Goal: Information Seeking & Learning: Learn about a topic

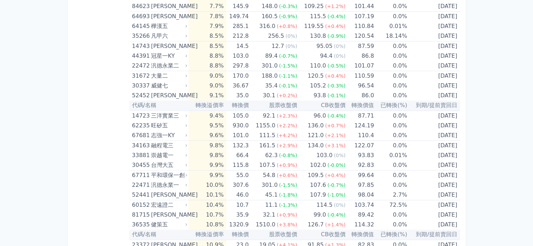
scroll to position [1241, 0]
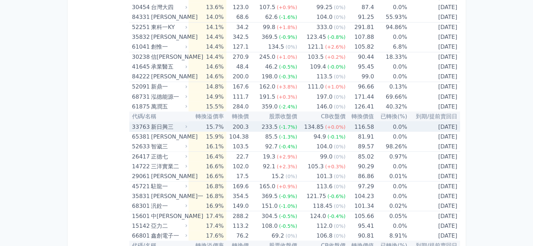
click at [265, 124] on div "233.5" at bounding box center [269, 127] width 19 height 10
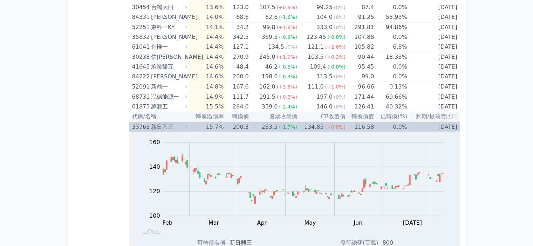
click at [265, 124] on div "233.5" at bounding box center [269, 127] width 19 height 10
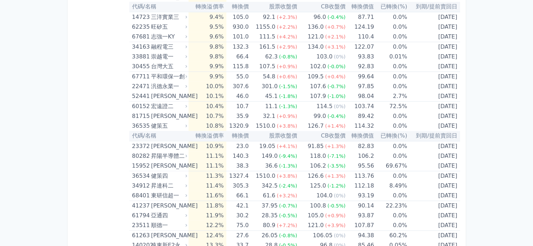
scroll to position [1459, 0]
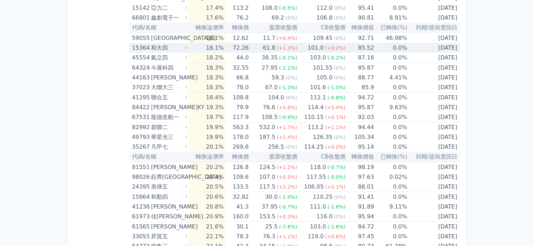
click at [172, 46] on div "和大四" at bounding box center [168, 48] width 35 height 10
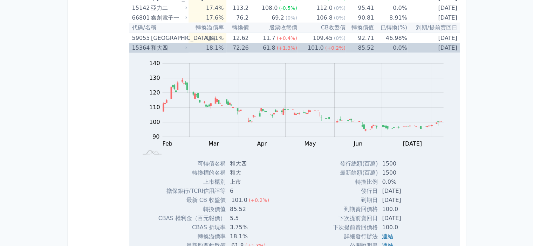
click at [172, 46] on div "和大四" at bounding box center [168, 48] width 35 height 10
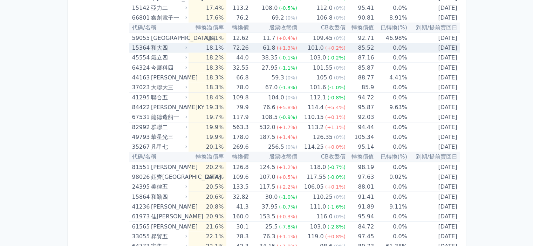
click at [254, 43] on td "61.8 (+1.3%)" at bounding box center [273, 48] width 48 height 10
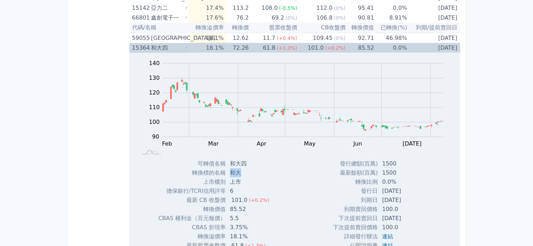
click at [257, 169] on td "和大" at bounding box center [250, 173] width 49 height 9
drag, startPoint x: 233, startPoint y: 176, endPoint x: 251, endPoint y: 177, distance: 17.9
click at [251, 178] on td "上市" at bounding box center [250, 182] width 49 height 9
drag, startPoint x: 236, startPoint y: 161, endPoint x: 261, endPoint y: 164, distance: 25.4
click at [259, 161] on td "和大四" at bounding box center [250, 163] width 49 height 9
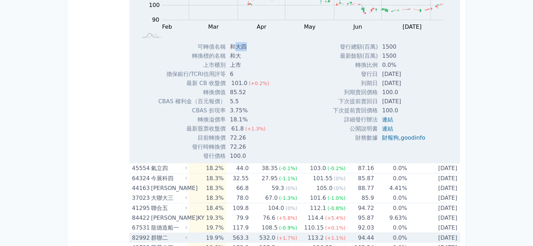
scroll to position [1494, 0]
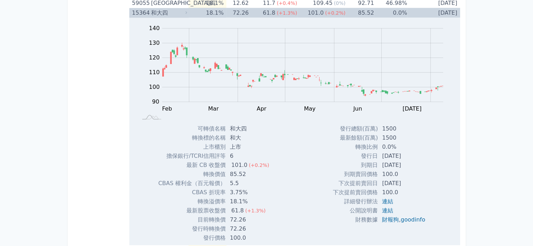
click at [237, 179] on td "5.5" at bounding box center [250, 183] width 49 height 9
drag, startPoint x: 234, startPoint y: 160, endPoint x: 271, endPoint y: 160, distance: 36.4
click at [271, 160] on div "可轉債名稱 和大四 轉換標的名稱 和大 上市櫃別 上市 擔保銀行/TCRI信用評等 6 最新 CB 收盤價 101.0 (+0.2%) 轉換價值 85.52 …" at bounding box center [216, 183] width 133 height 118
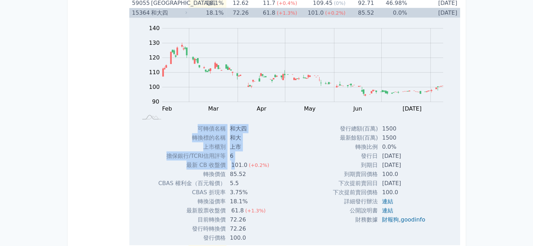
click at [279, 171] on div "可轉債名稱 和大四 轉換標的名稱 和大 上市櫃別 上市 擔保銀行/TCRI信用評等 6 最新 CB 收盤價 101.0 (+0.2%) 轉換價值 85.52 …" at bounding box center [216, 183] width 133 height 118
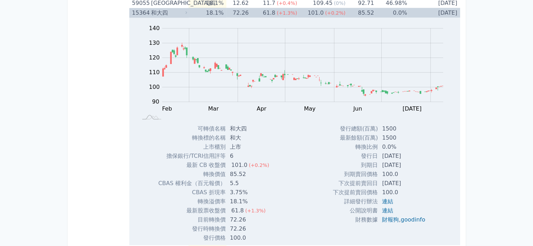
drag, startPoint x: 380, startPoint y: 180, endPoint x: 423, endPoint y: 180, distance: 43.5
click at [418, 180] on td "[DATE]" at bounding box center [404, 183] width 53 height 9
click at [269, 180] on td "5.5" at bounding box center [250, 183] width 49 height 9
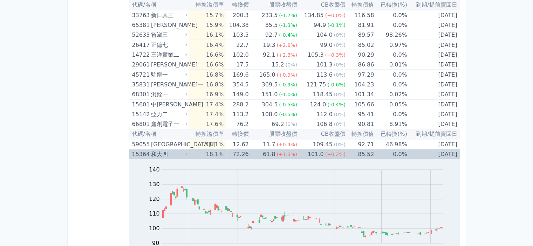
scroll to position [1388, 0]
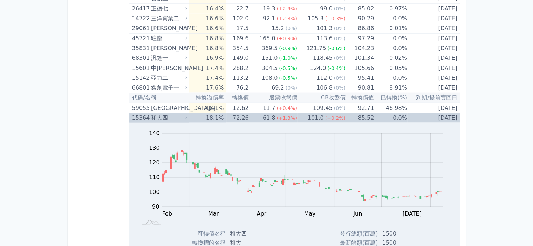
click at [143, 116] on div "15364" at bounding box center [140, 118] width 17 height 10
